Goal: Task Accomplishment & Management: Use online tool/utility

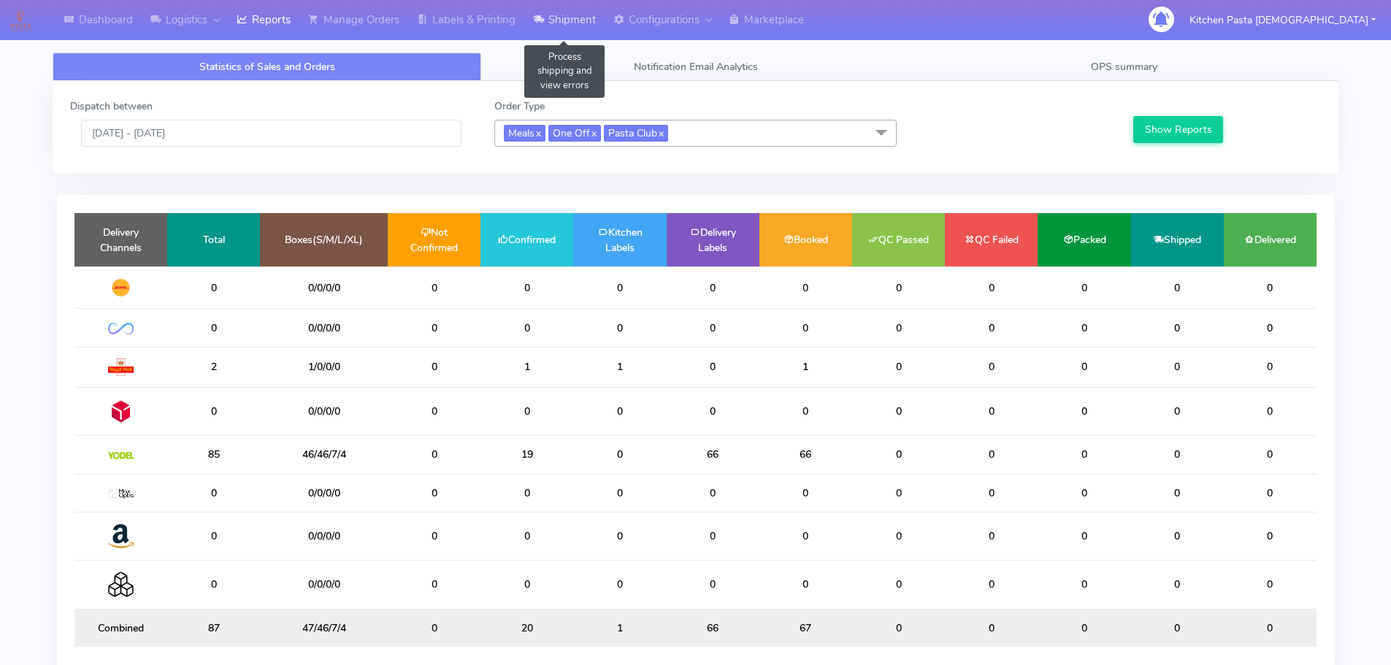
drag, startPoint x: 595, startPoint y: 16, endPoint x: 581, endPoint y: 31, distance: 20.2
click at [595, 16] on link "Shipment" at bounding box center [564, 20] width 80 height 40
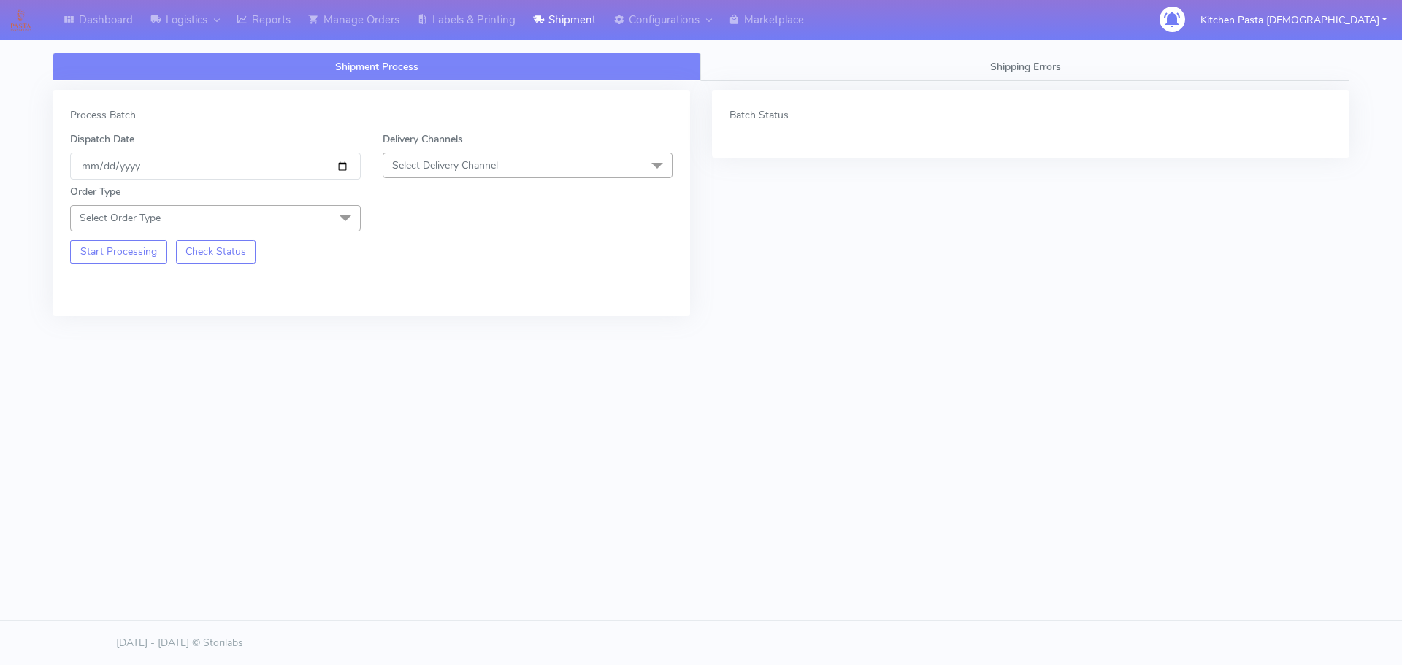
click at [504, 172] on span "Select Delivery Channel" at bounding box center [528, 166] width 291 height 26
click at [434, 337] on div "Yodel" at bounding box center [528, 329] width 275 height 15
click at [340, 226] on span at bounding box center [345, 219] width 29 height 28
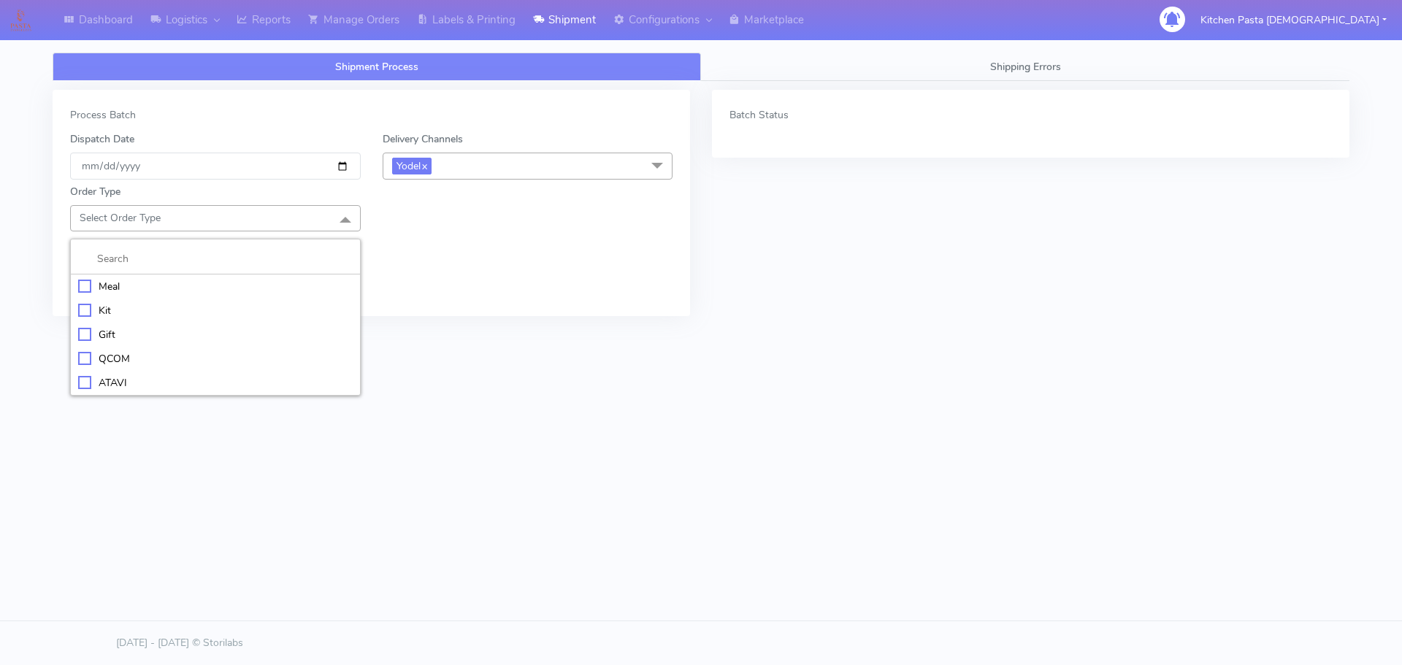
click at [196, 279] on div "Meal" at bounding box center [215, 286] width 275 height 15
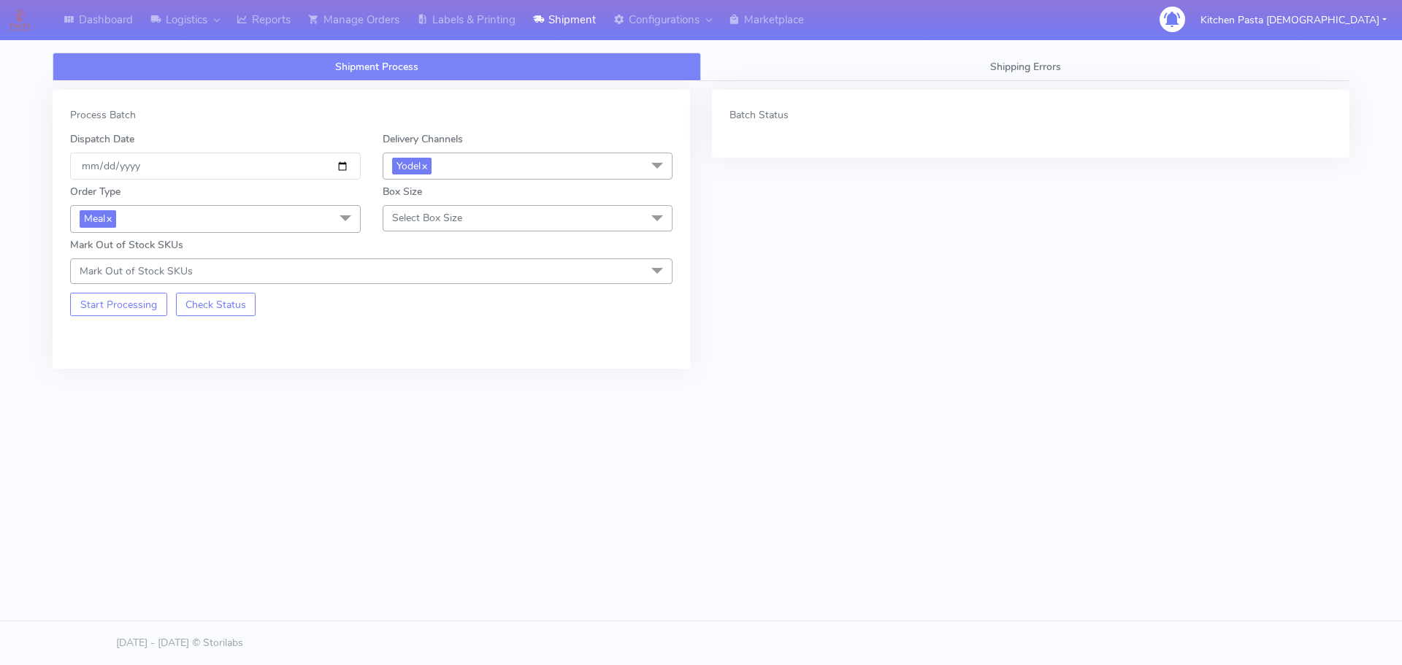
click at [403, 211] on span "Select Box Size" at bounding box center [427, 218] width 70 height 14
click at [419, 328] on div "Medium" at bounding box center [528, 334] width 275 height 15
click at [142, 305] on button "Start Processing" at bounding box center [118, 304] width 97 height 23
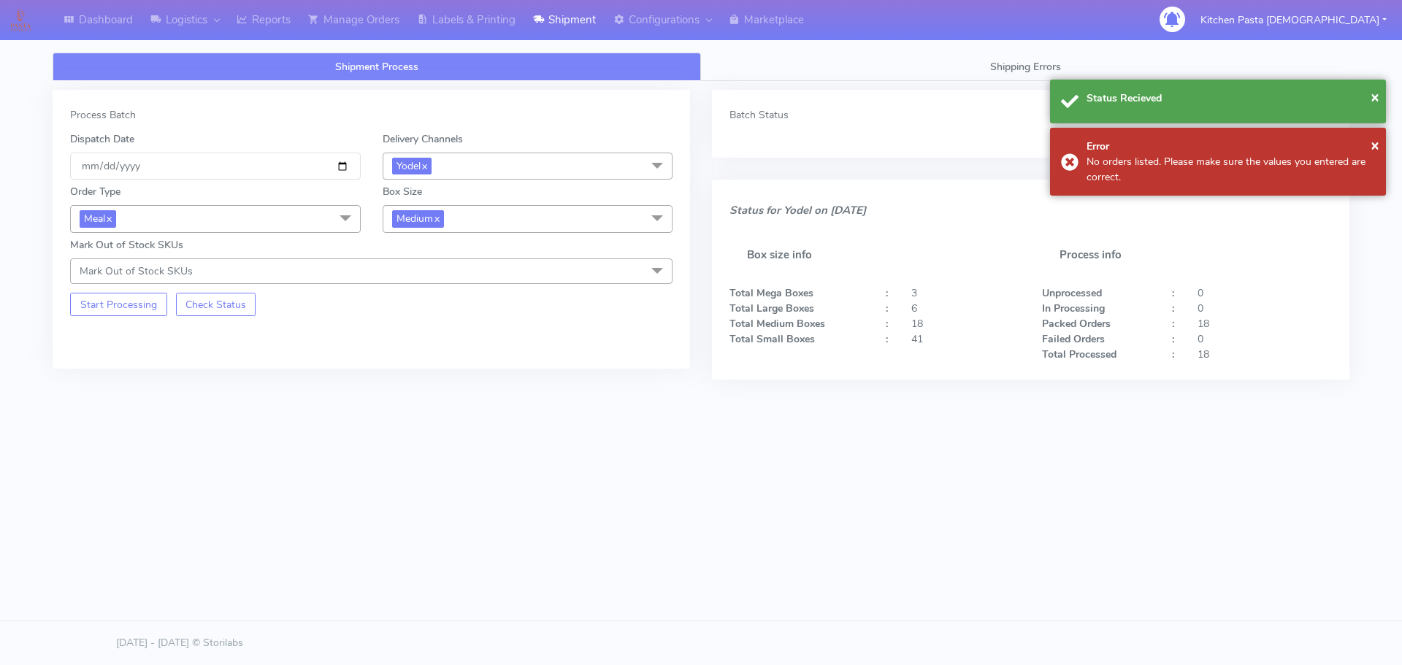
click at [465, 225] on span "Medium x" at bounding box center [528, 218] width 291 height 27
click at [456, 284] on div "Small" at bounding box center [528, 287] width 275 height 15
click at [130, 322] on div "Process Batch Dispatch Date [DATE] Delivery Channels Yodel x DHL OnFleet Royal …" at bounding box center [372, 229] width 638 height 279
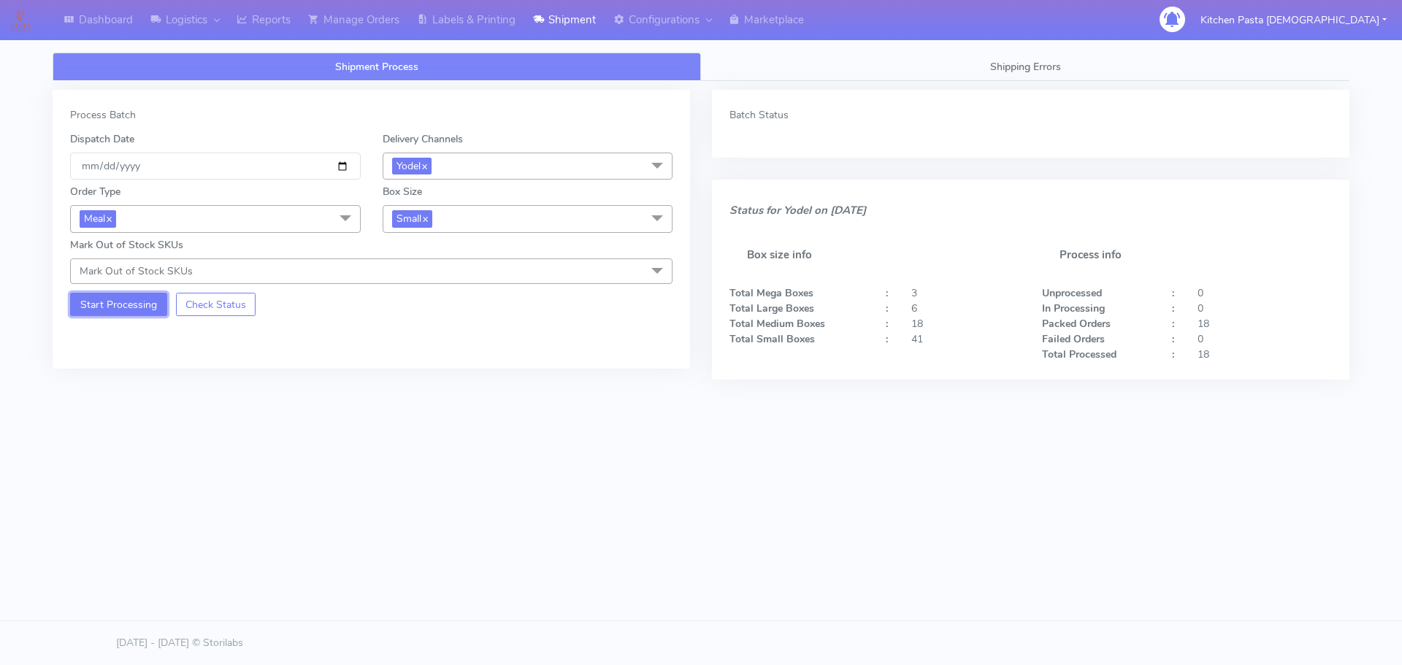
click at [138, 316] on button "Start Processing" at bounding box center [118, 304] width 97 height 23
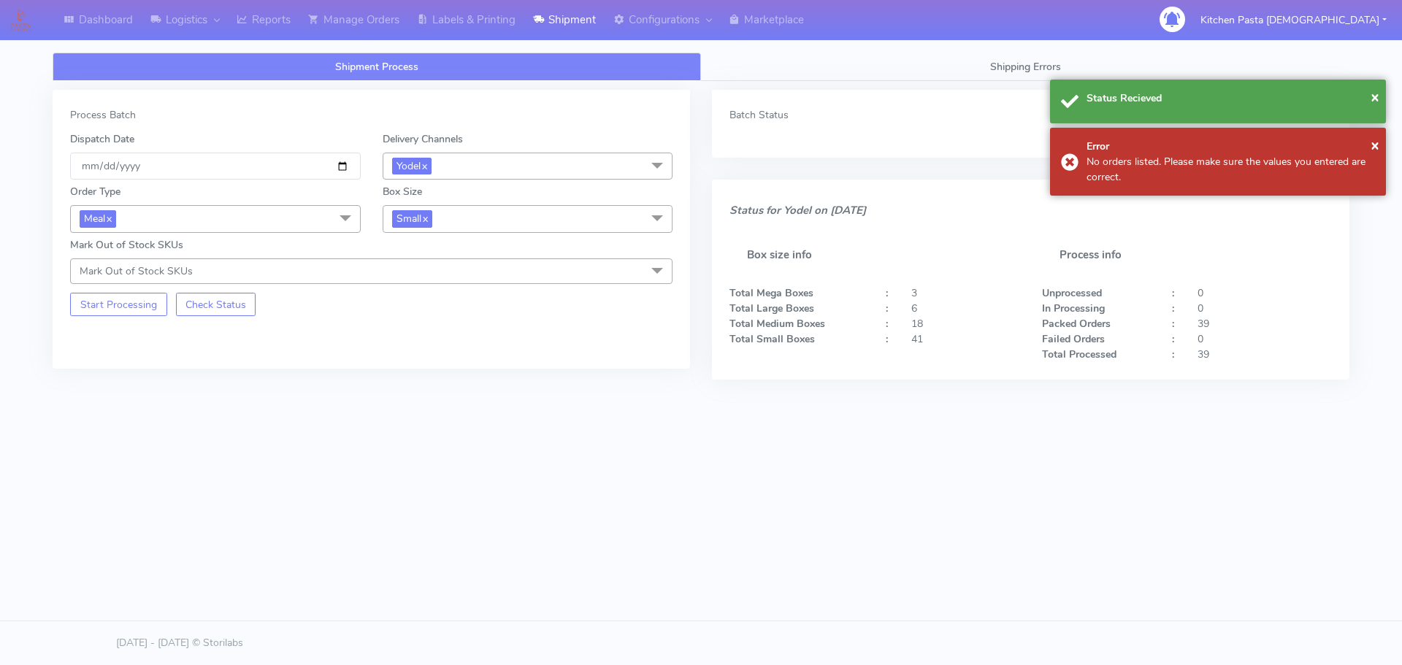
click at [486, 217] on span "Small x" at bounding box center [528, 218] width 291 height 27
click at [430, 375] on li "Mega" at bounding box center [527, 385] width 289 height 24
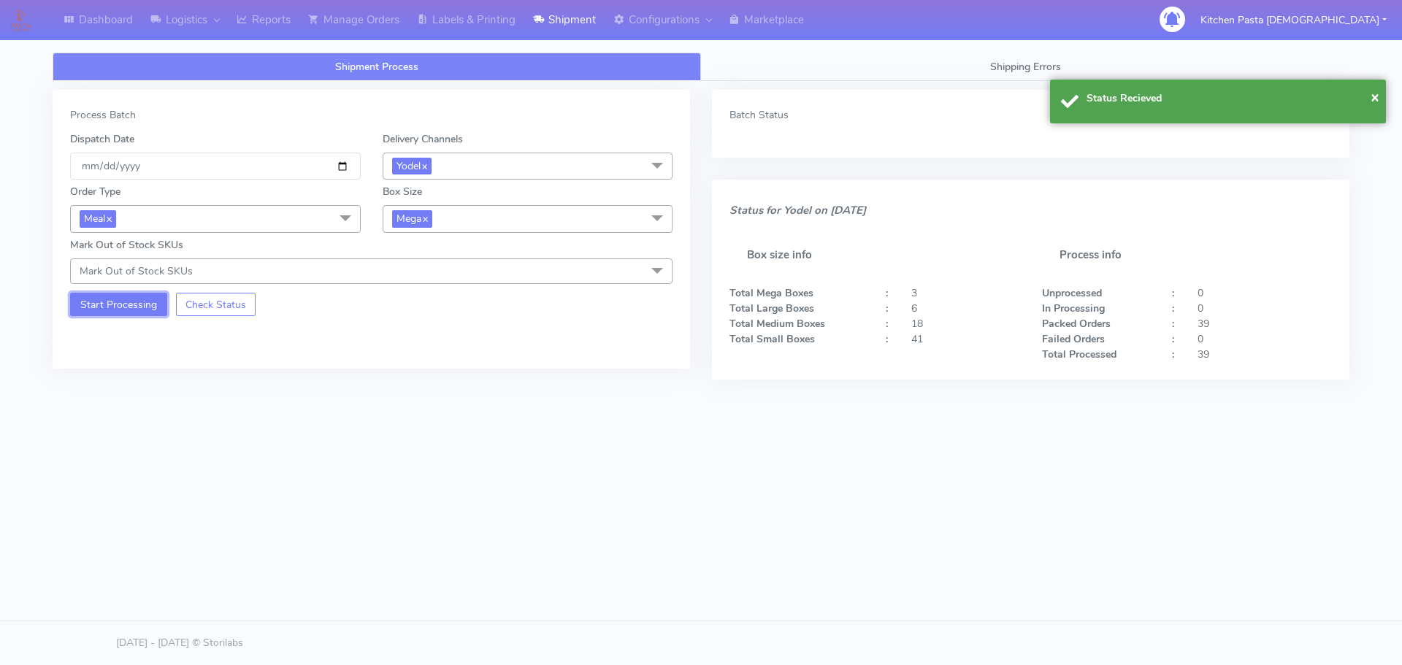
click at [119, 313] on button "Start Processing" at bounding box center [118, 304] width 97 height 23
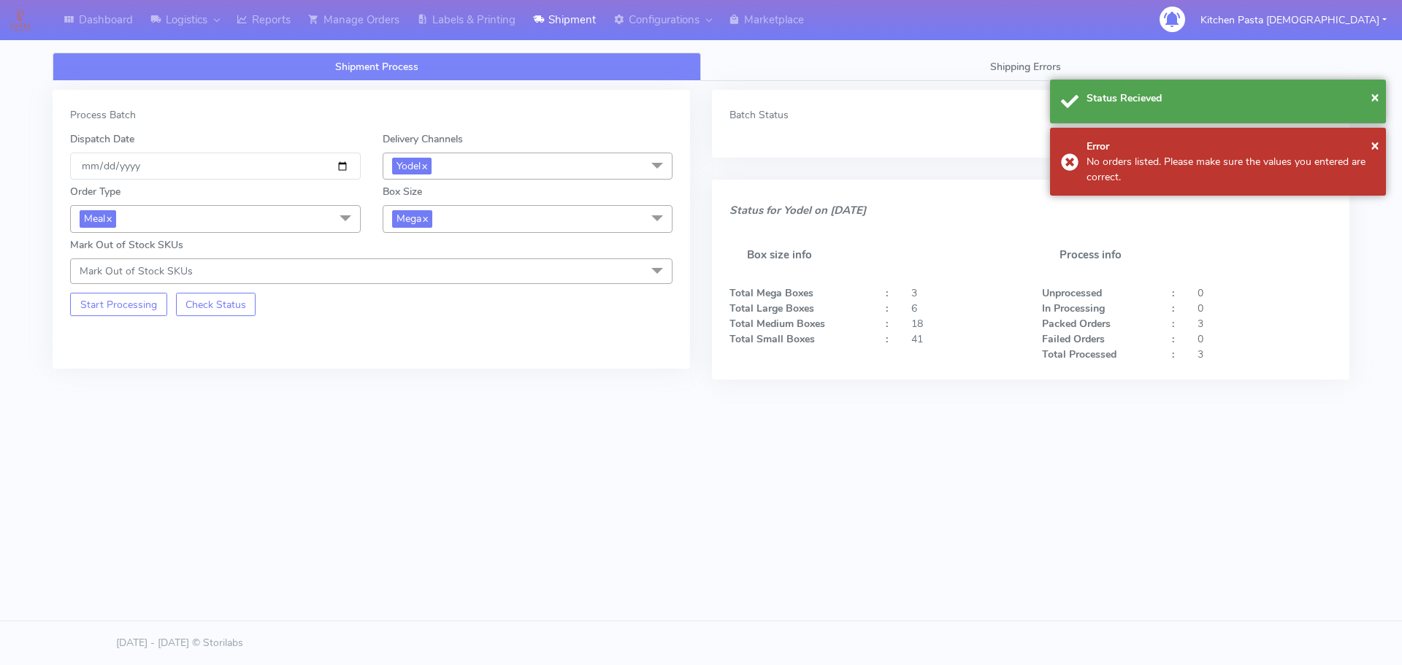
click at [451, 216] on span "Mega x" at bounding box center [528, 218] width 291 height 27
click at [443, 350] on li "Large" at bounding box center [527, 360] width 289 height 24
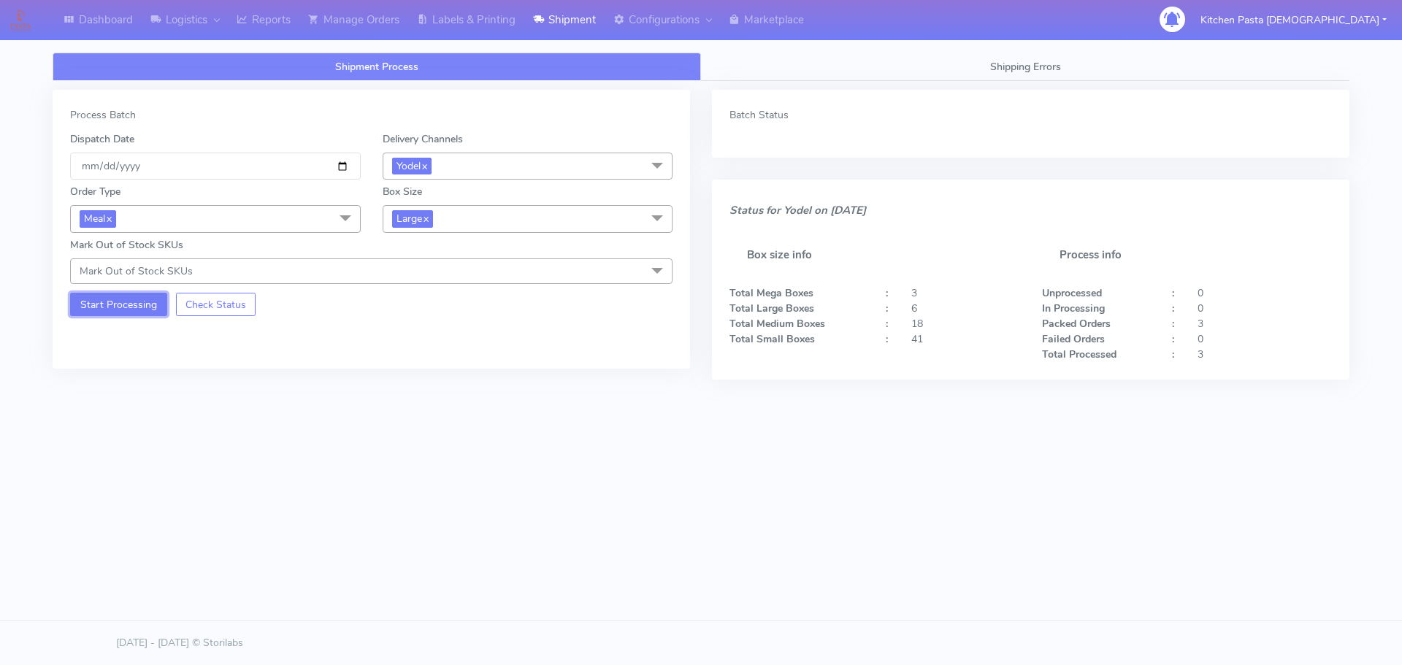
click at [127, 310] on button "Start Processing" at bounding box center [118, 304] width 97 height 23
drag, startPoint x: 272, startPoint y: 11, endPoint x: 276, endPoint y: 4, distance: 7.9
click at [272, 11] on link "Reports" at bounding box center [264, 20] width 72 height 40
